Goal: Navigation & Orientation: Find specific page/section

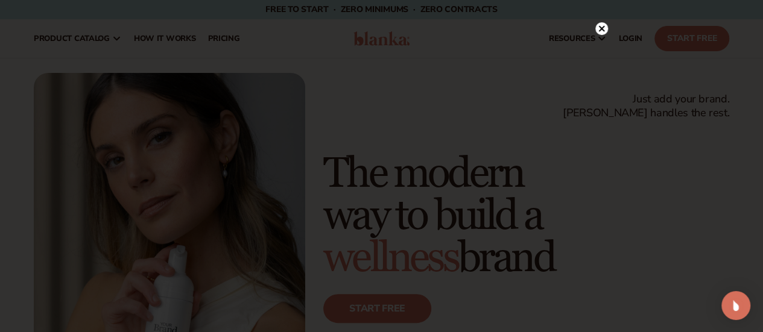
click at [601, 31] on circle at bounding box center [601, 28] width 13 height 13
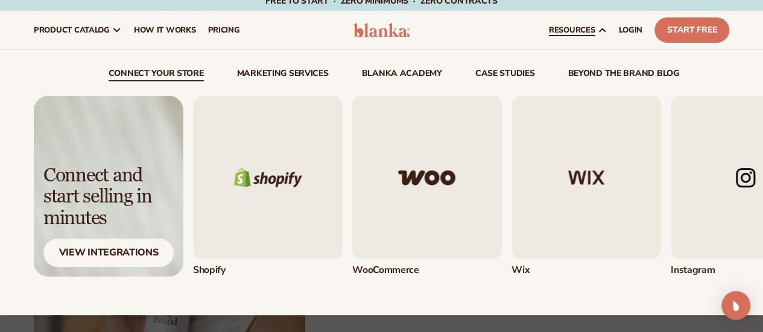
scroll to position [10, 0]
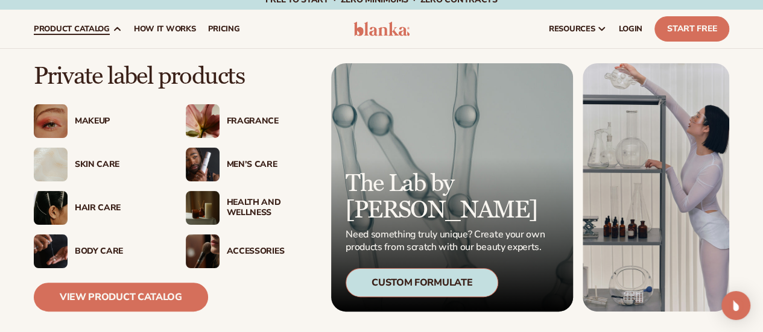
click at [226, 118] on div "Fragrance" at bounding box center [267, 121] width 94 height 10
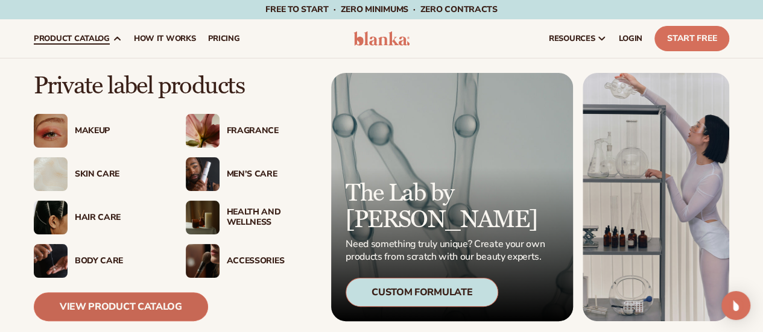
click at [154, 308] on link "View Product Catalog" at bounding box center [121, 307] width 174 height 29
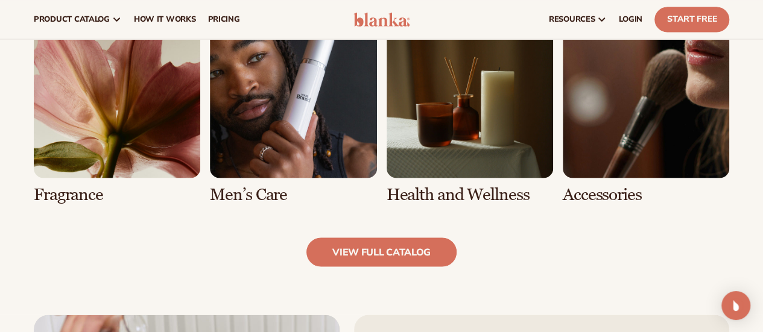
scroll to position [1092, 0]
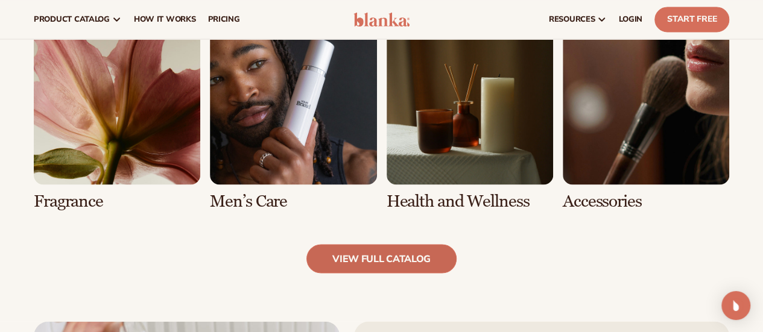
click at [400, 264] on link "view full catalog" at bounding box center [381, 258] width 150 height 29
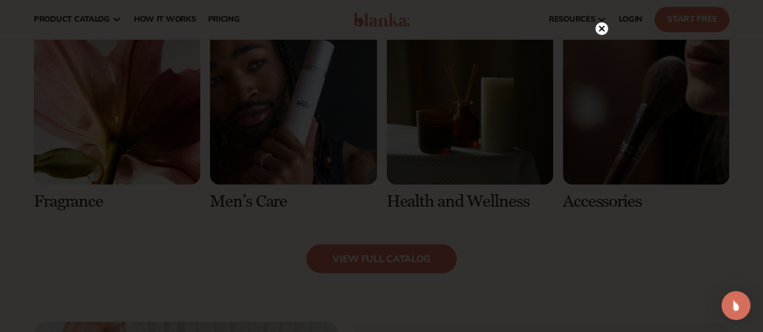
click at [602, 32] on circle at bounding box center [601, 28] width 13 height 13
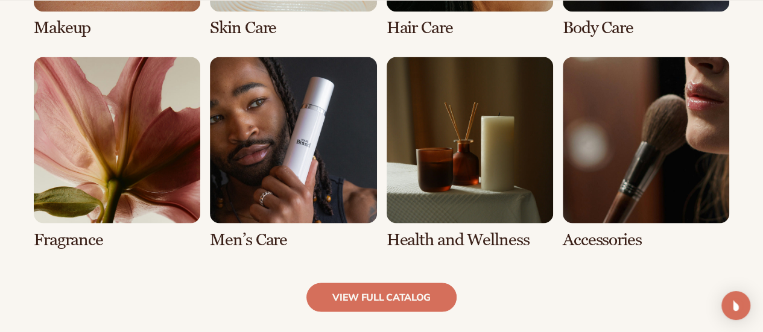
click at [87, 136] on link "5 / 8" at bounding box center [117, 153] width 166 height 192
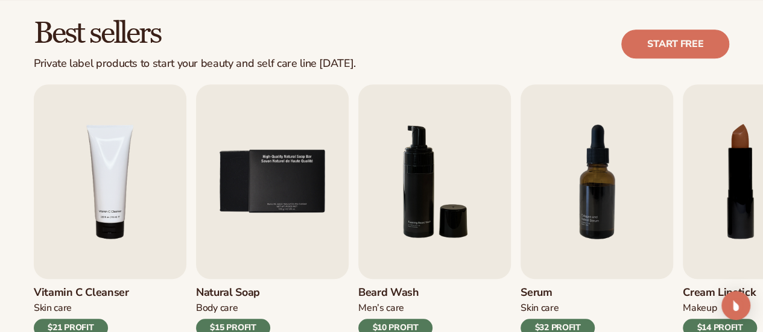
scroll to position [340, 0]
